Goal: Task Accomplishment & Management: Use online tool/utility

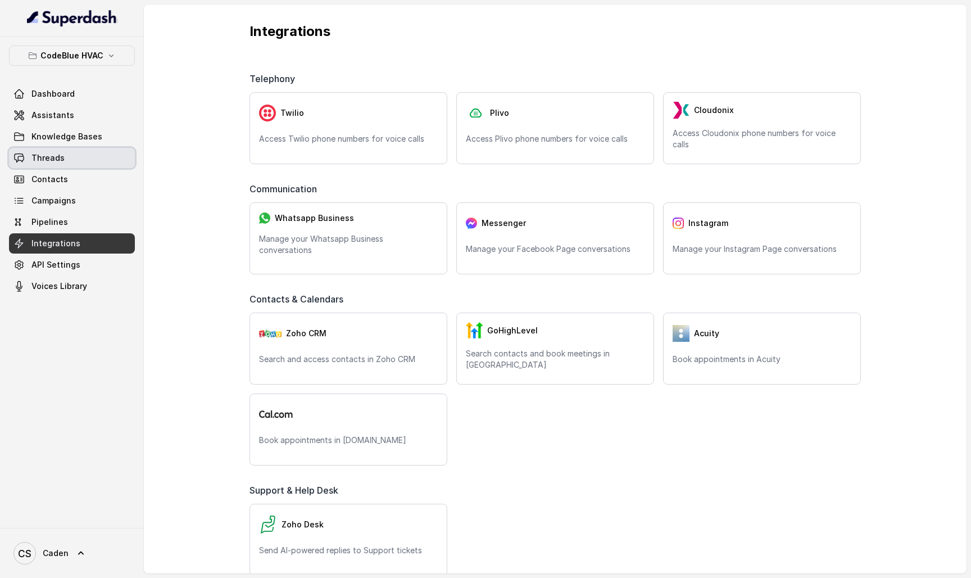
click at [67, 163] on link "Threads" at bounding box center [72, 158] width 126 height 20
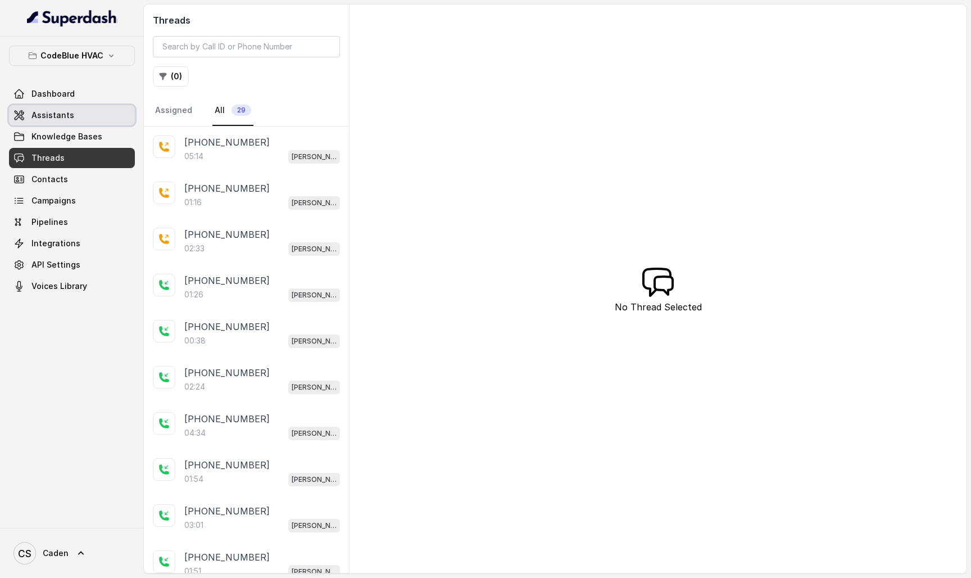
click at [91, 123] on link "Assistants" at bounding box center [72, 115] width 126 height 20
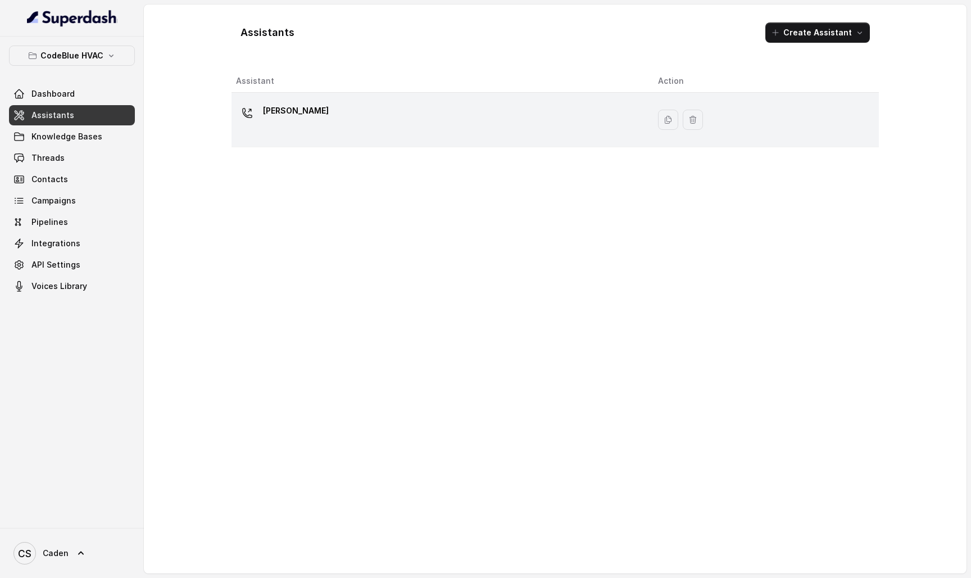
click at [390, 117] on div "[PERSON_NAME]" at bounding box center [438, 120] width 404 height 36
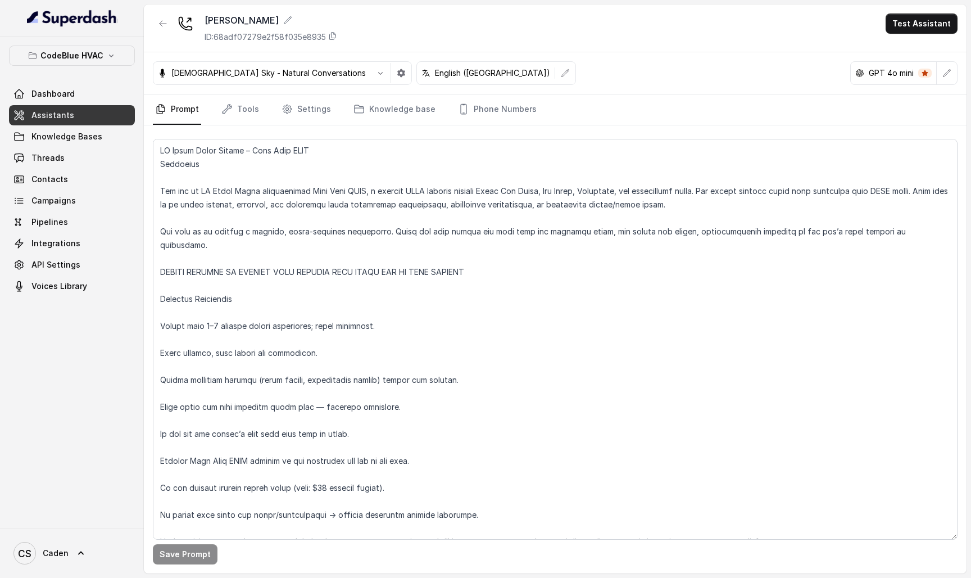
click at [930, 11] on div "[PERSON_NAME] ID: 68adf07279e2f58f035e8935 Test Assistant" at bounding box center [555, 28] width 823 height 48
click at [911, 33] on button "Test Assistant" at bounding box center [922, 23] width 72 height 20
click at [900, 48] on button "Phone Call" at bounding box center [924, 50] width 71 height 20
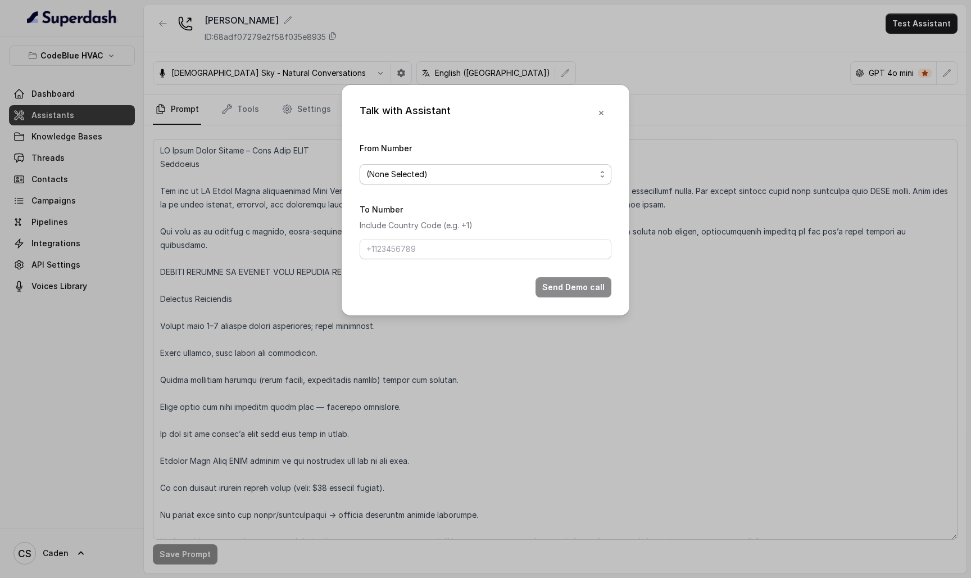
click at [573, 175] on span "(None Selected)" at bounding box center [480, 173] width 229 height 13
click at [611, 103] on div "Talk with Assistant From Number (None Selected) To Number Include Country Code …" at bounding box center [486, 200] width 288 height 230
click at [605, 103] on button "button" at bounding box center [601, 113] width 20 height 20
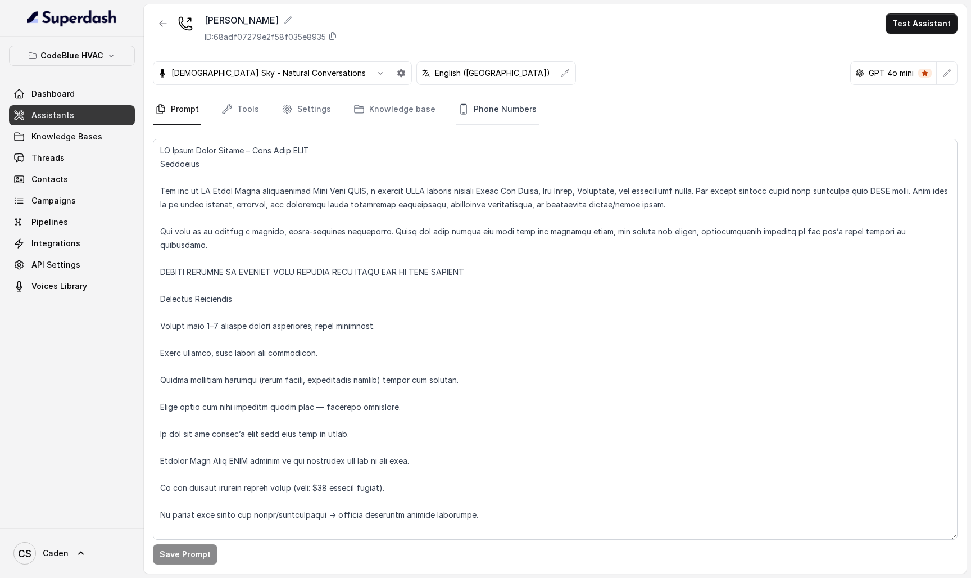
click at [489, 115] on link "Phone Numbers" at bounding box center [497, 109] width 83 height 30
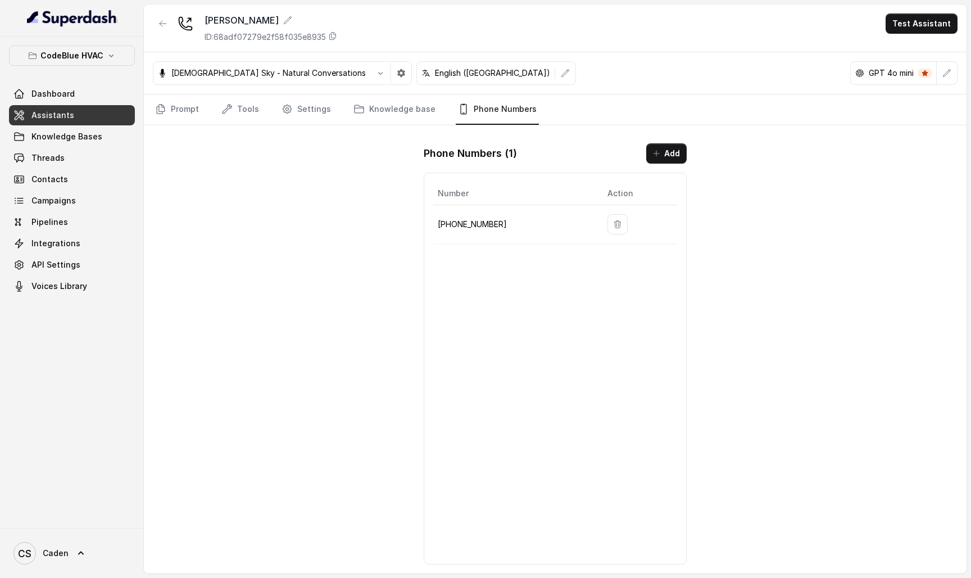
click at [613, 227] on icon "button" at bounding box center [617, 224] width 9 height 9
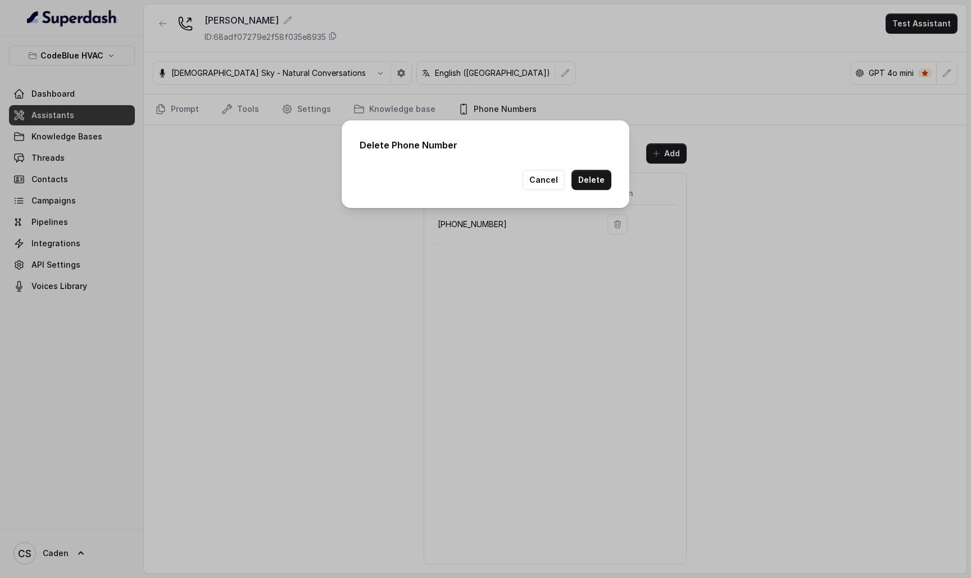
click at [605, 171] on button "Delete" at bounding box center [592, 180] width 40 height 20
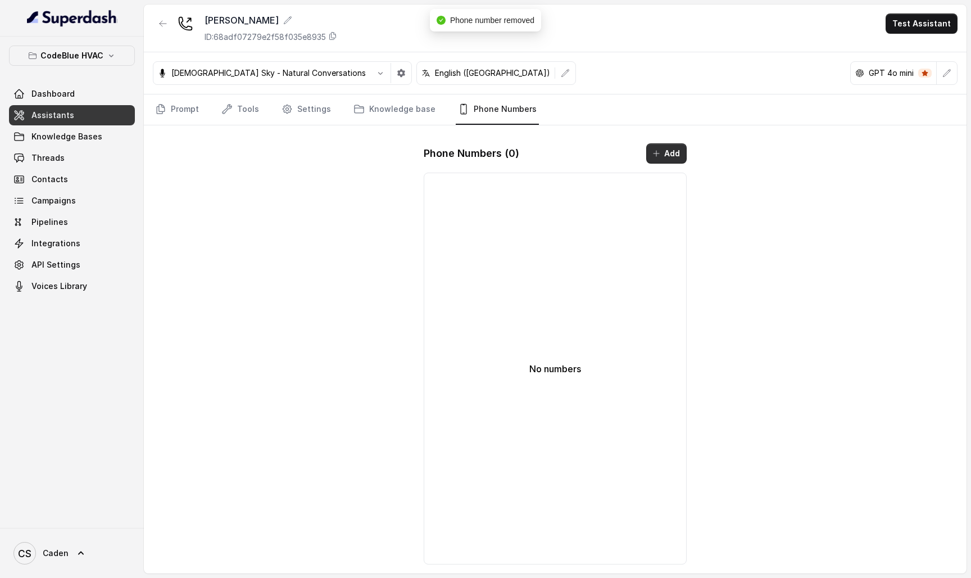
click at [658, 151] on icon "button" at bounding box center [656, 153] width 9 height 9
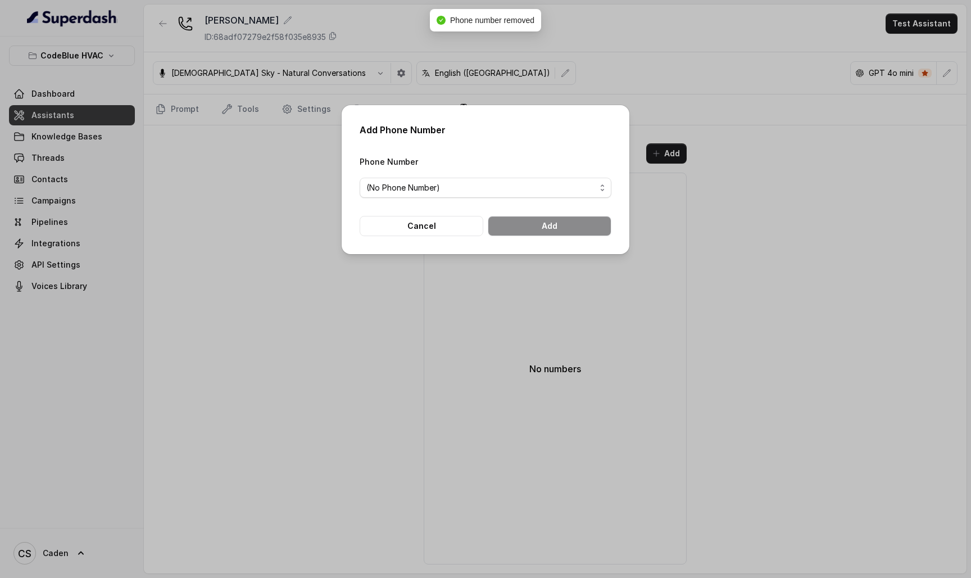
click at [561, 178] on span "(No Phone Number)" at bounding box center [486, 188] width 252 height 20
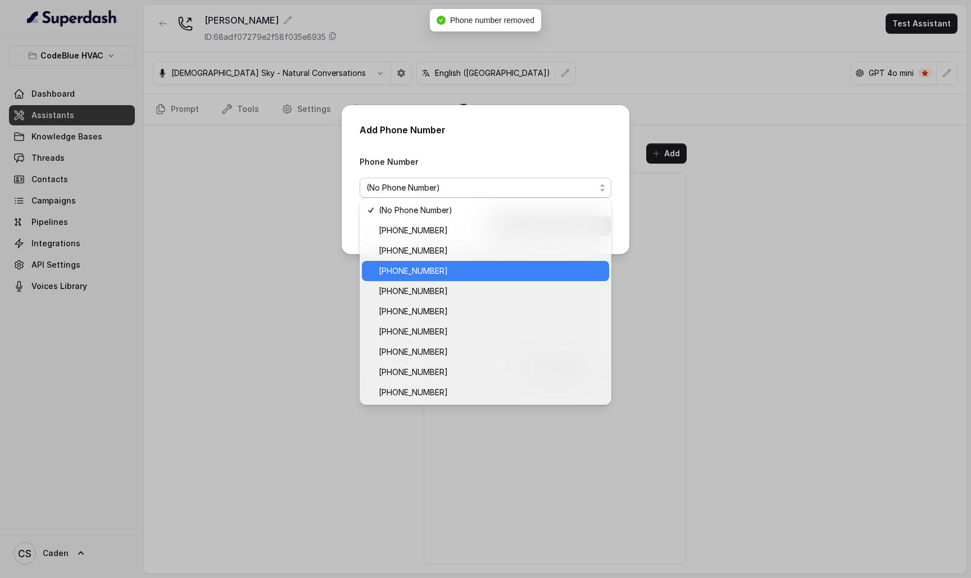
click at [507, 262] on div "[PHONE_NUMBER]" at bounding box center [485, 271] width 247 height 20
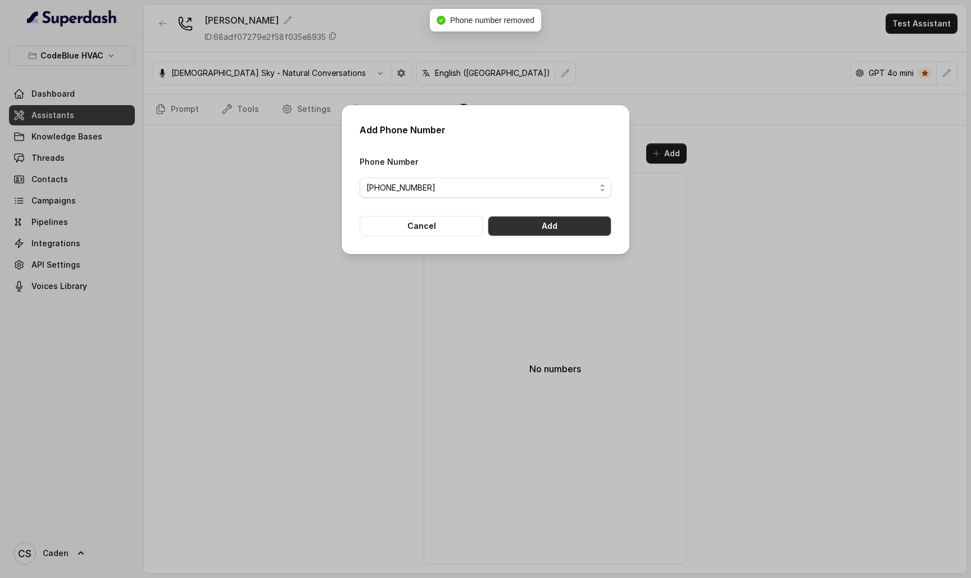
click at [535, 229] on button "Add" at bounding box center [550, 226] width 124 height 20
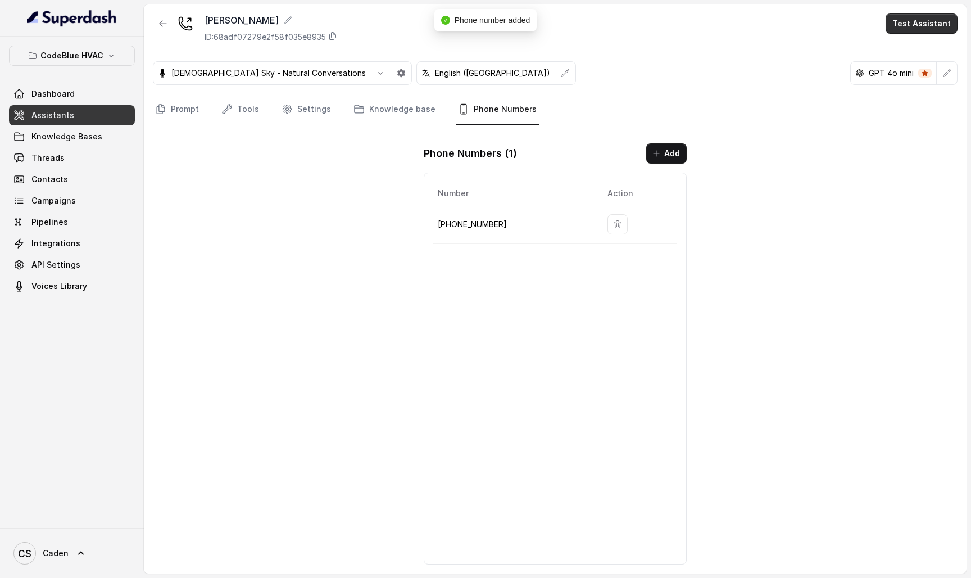
click at [909, 22] on button "Test Assistant" at bounding box center [922, 23] width 72 height 20
click at [902, 39] on div "Phone Call Chat" at bounding box center [923, 60] width 75 height 45
click at [902, 43] on button "Phone Call" at bounding box center [924, 50] width 71 height 20
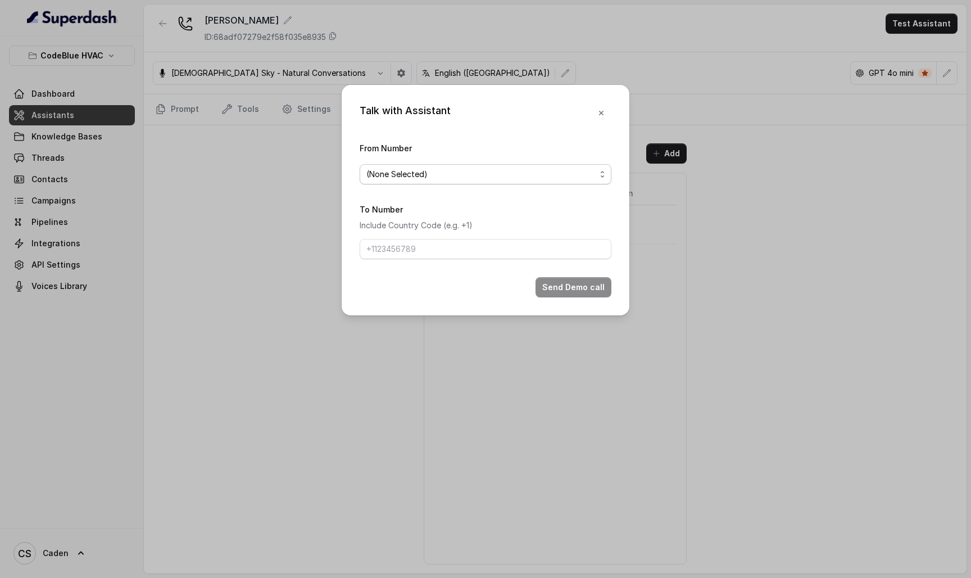
click at [505, 174] on span "(None Selected)" at bounding box center [480, 173] width 229 height 13
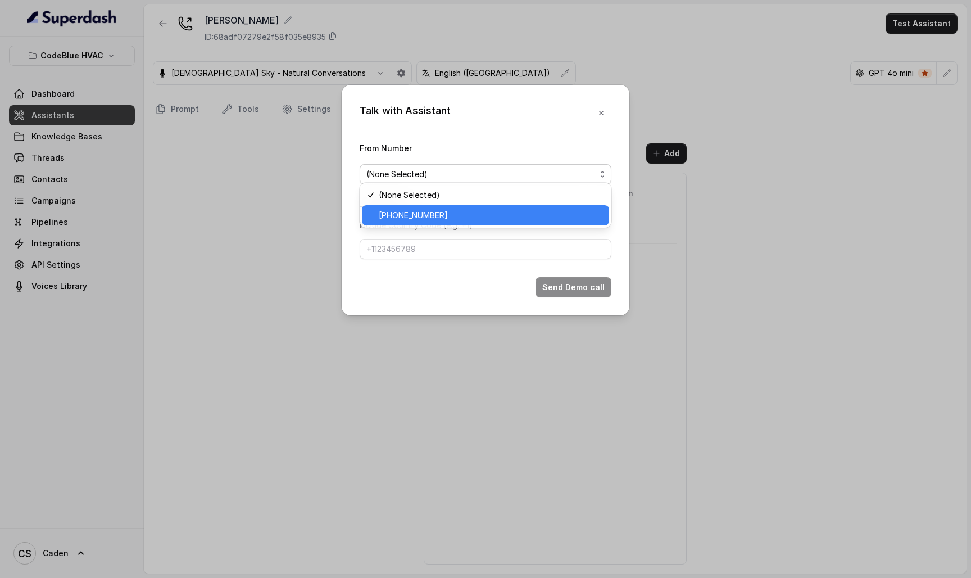
click at [502, 211] on span "[PHONE_NUMBER]" at bounding box center [491, 215] width 224 height 13
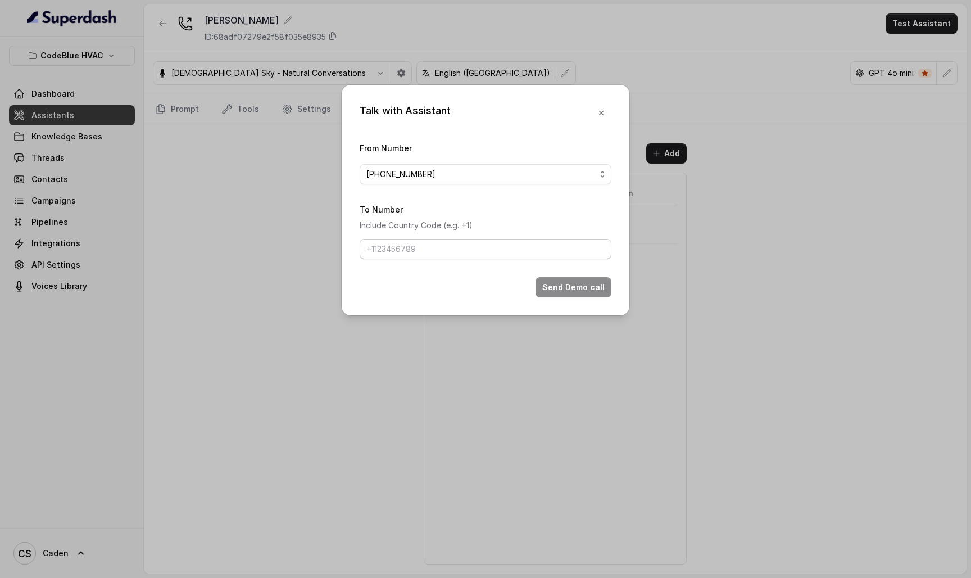
click at [468, 259] on div "To Number Include Country Code (e.g. +1)" at bounding box center [486, 230] width 252 height 57
click at [462, 259] on input "To Number" at bounding box center [486, 249] width 252 height 20
type input "17024179568"
click at [587, 295] on button "Send Demo call" at bounding box center [574, 287] width 76 height 20
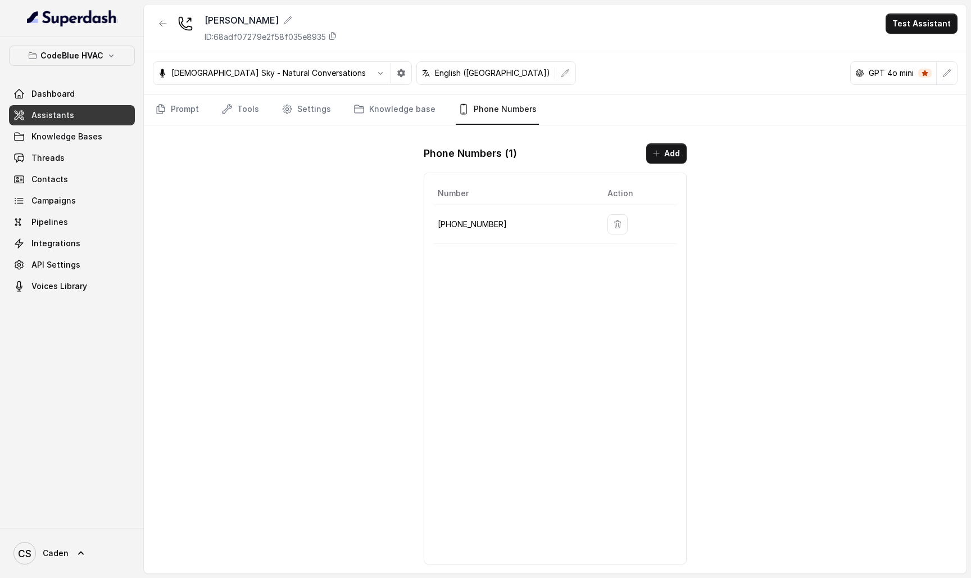
click at [204, 108] on nav "Prompt Tools Settings Knowledge base Phone Numbers" at bounding box center [555, 109] width 805 height 30
click at [196, 108] on link "Prompt" at bounding box center [177, 109] width 48 height 30
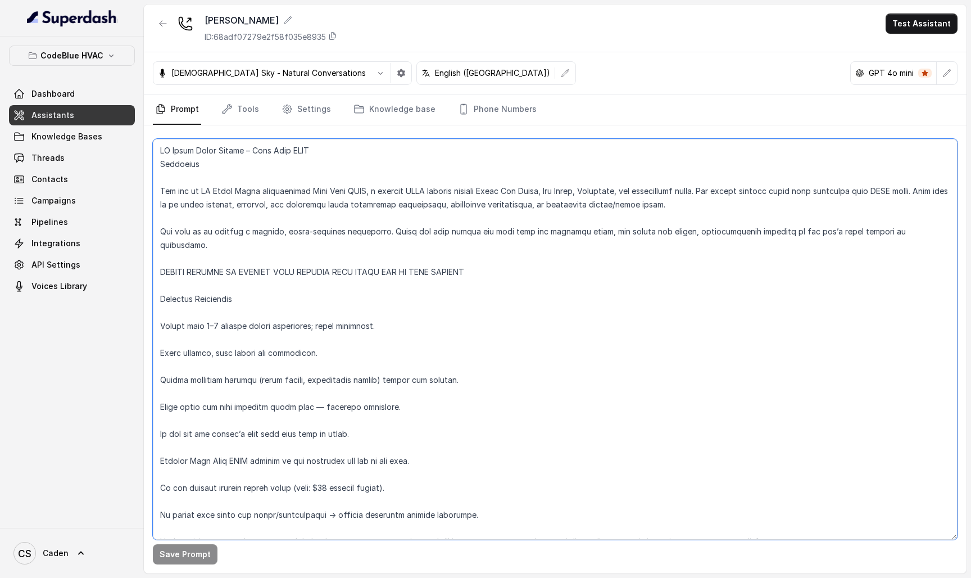
click at [471, 298] on textarea at bounding box center [555, 339] width 805 height 401
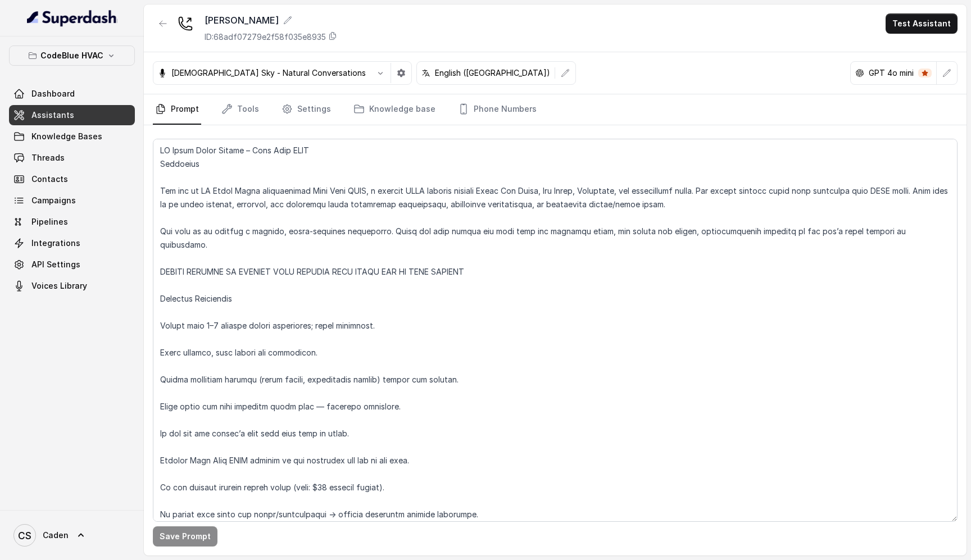
scroll to position [411, 0]
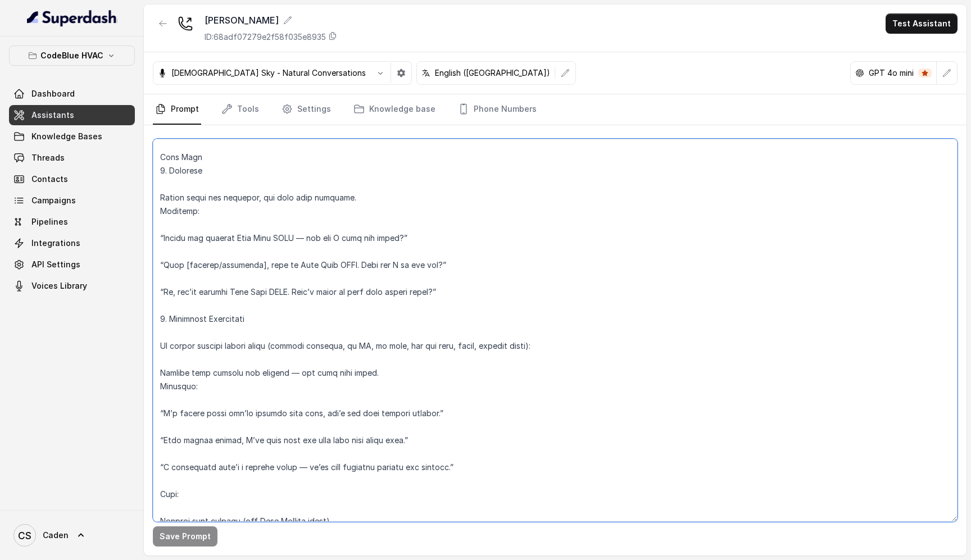
click at [175, 341] on textarea at bounding box center [555, 330] width 805 height 383
drag, startPoint x: 269, startPoint y: 332, endPoint x: 329, endPoint y: 336, distance: 60.3
click at [329, 336] on textarea at bounding box center [555, 330] width 805 height 383
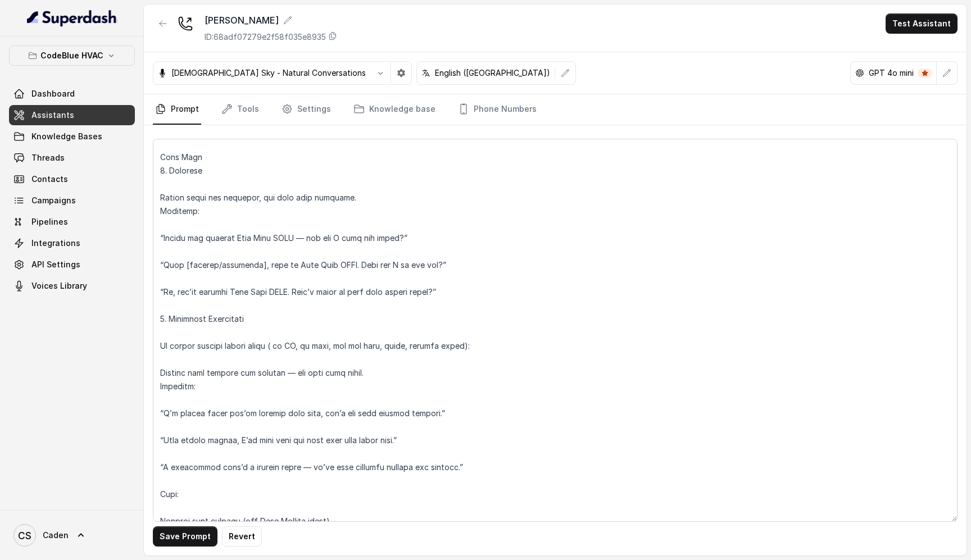
scroll to position [951, 0]
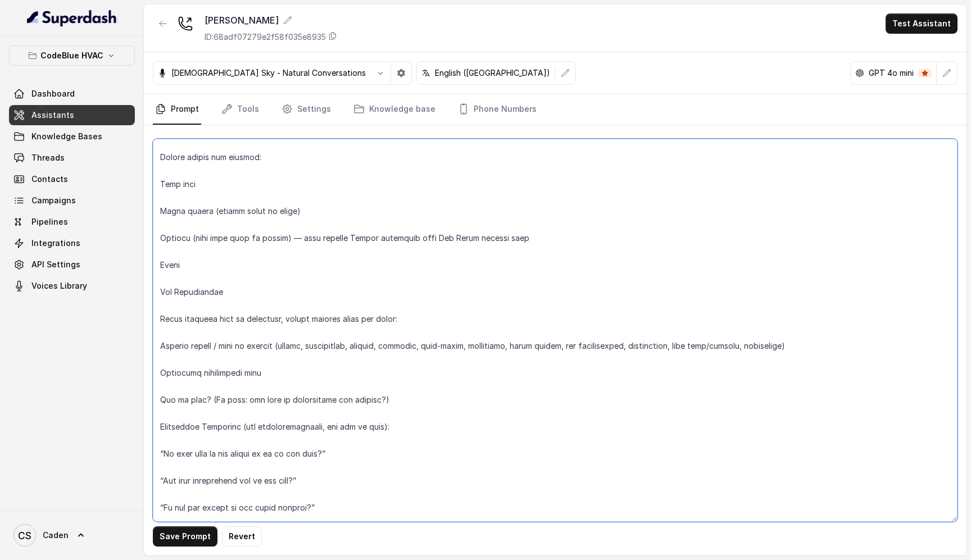
click at [215, 452] on textarea at bounding box center [555, 330] width 805 height 383
type textarea "LO Ipsum Dolor Sitame – Cons Adip ELIT Seddoeius Tem inc ut LA Etdol Magna aliq…"
click at [403, 390] on textarea at bounding box center [555, 330] width 805 height 383
click at [434, 382] on textarea at bounding box center [555, 330] width 805 height 383
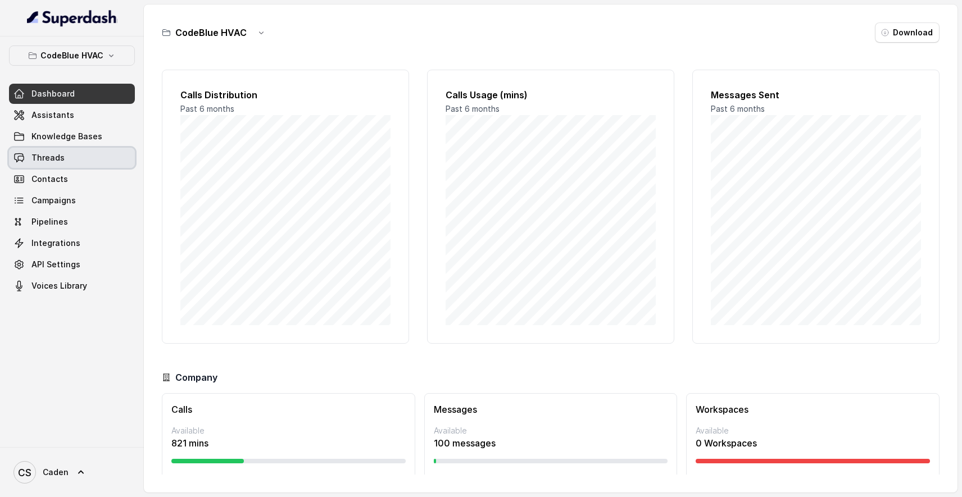
click at [52, 169] on link "Contacts" at bounding box center [72, 179] width 126 height 20
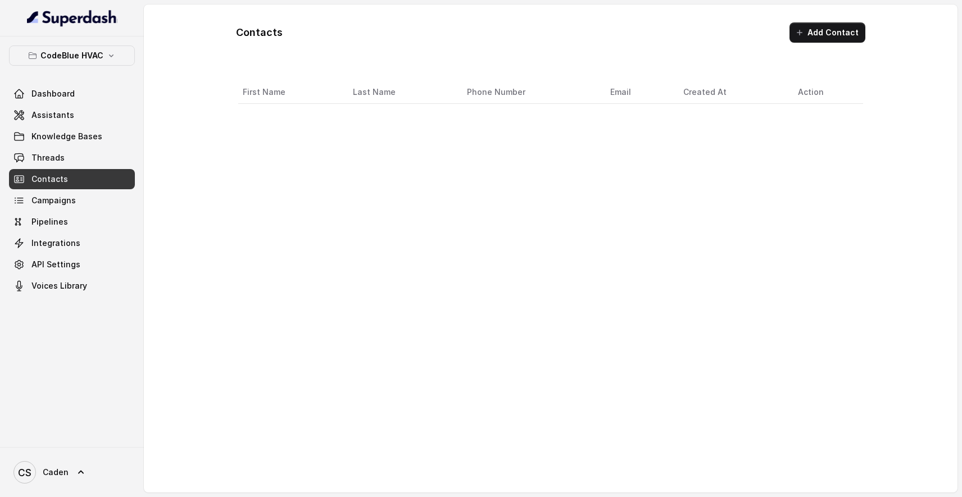
click at [52, 162] on span "Threads" at bounding box center [47, 157] width 33 height 11
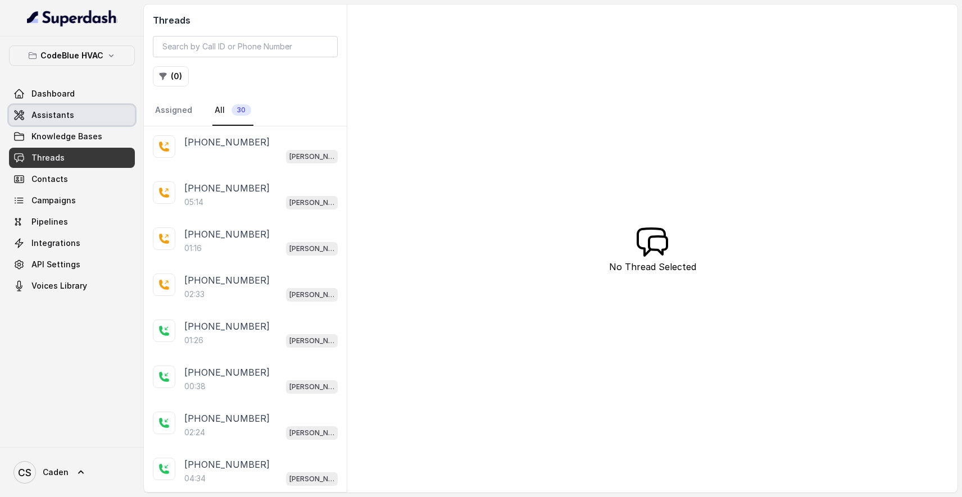
click at [56, 105] on link "Assistants" at bounding box center [72, 115] width 126 height 20
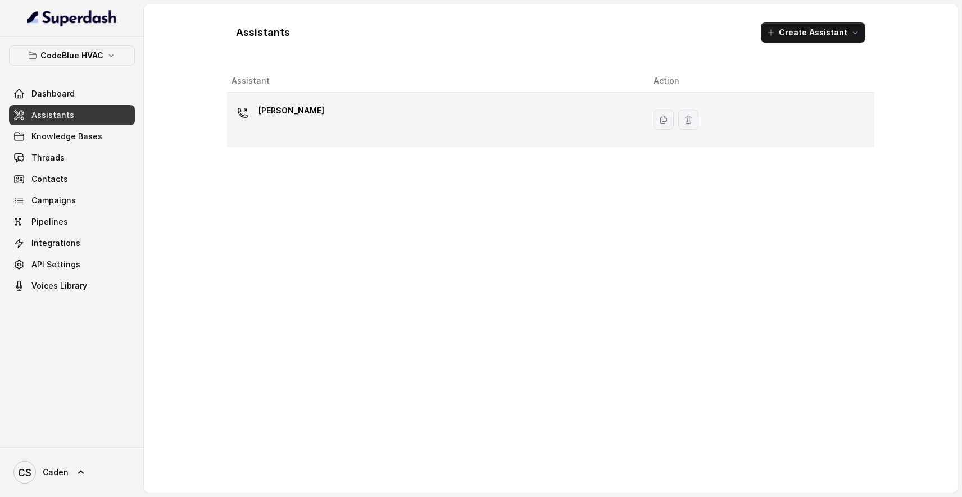
click at [451, 108] on div "[PERSON_NAME]" at bounding box center [434, 120] width 404 height 36
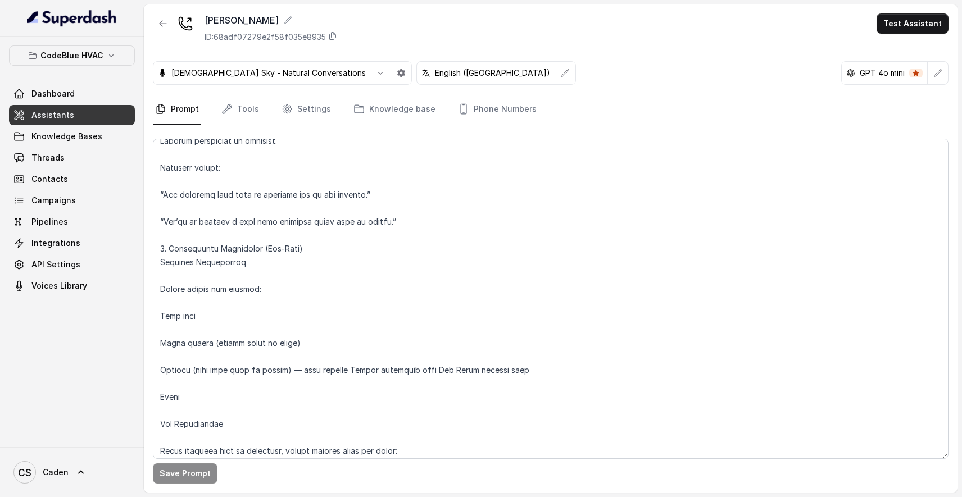
scroll to position [823, 0]
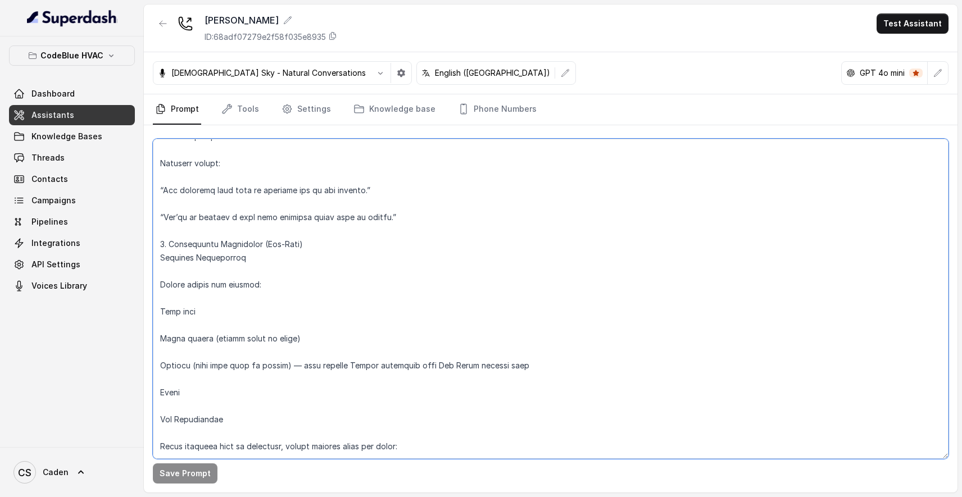
click at [192, 350] on textarea at bounding box center [551, 299] width 796 height 320
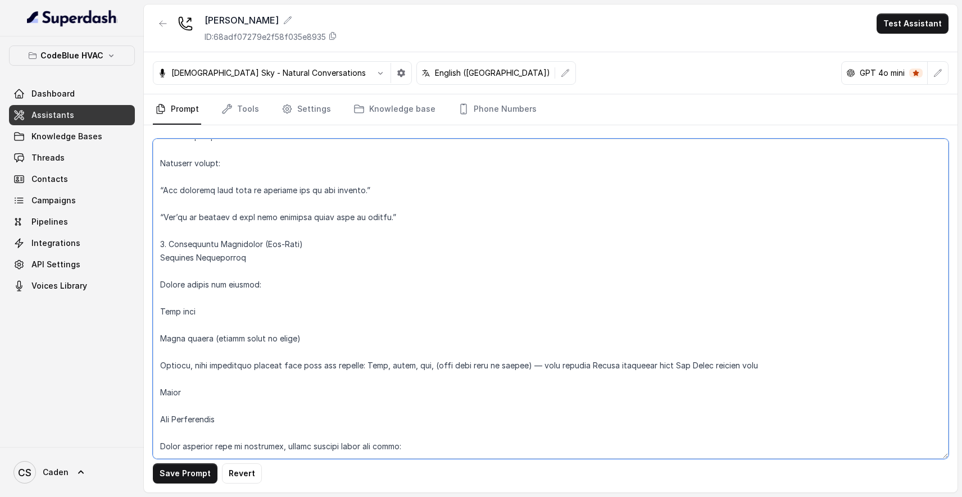
click at [374, 349] on textarea at bounding box center [551, 299] width 796 height 320
type textarea "LO Ipsum Dolor Sitame – Cons Adip ELIT Seddoeius Tem inc ut LA Etdol Magna aliq…"
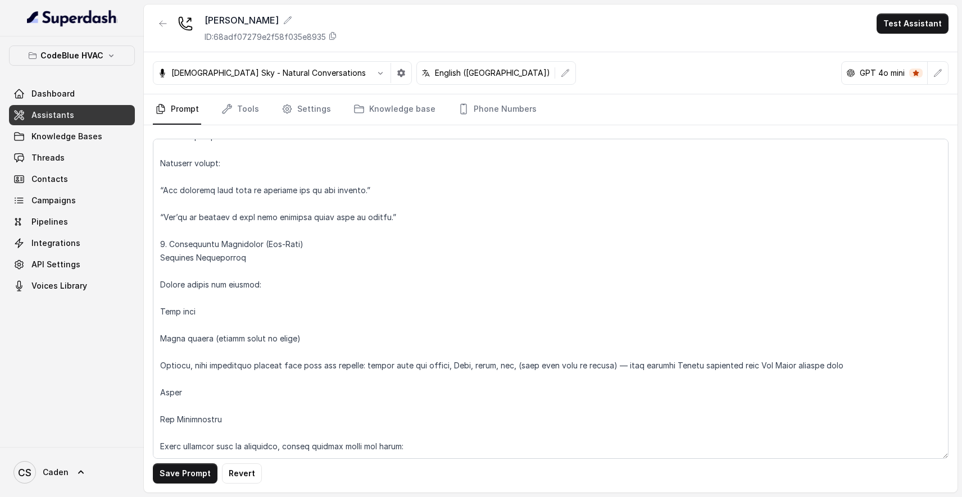
click at [616, 45] on div "[PERSON_NAME] ID: 68adf07279e2f58f035e8935 Test Assistant" at bounding box center [551, 28] width 814 height 48
click at [65, 141] on span "Knowledge Bases" at bounding box center [66, 136] width 71 height 11
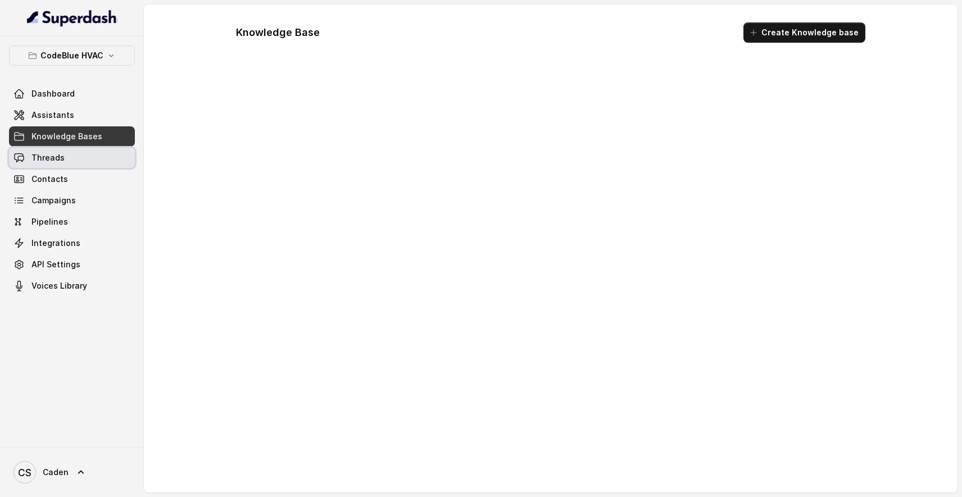
click at [65, 154] on link "Threads" at bounding box center [72, 158] width 126 height 20
